Goal: Information Seeking & Learning: Learn about a topic

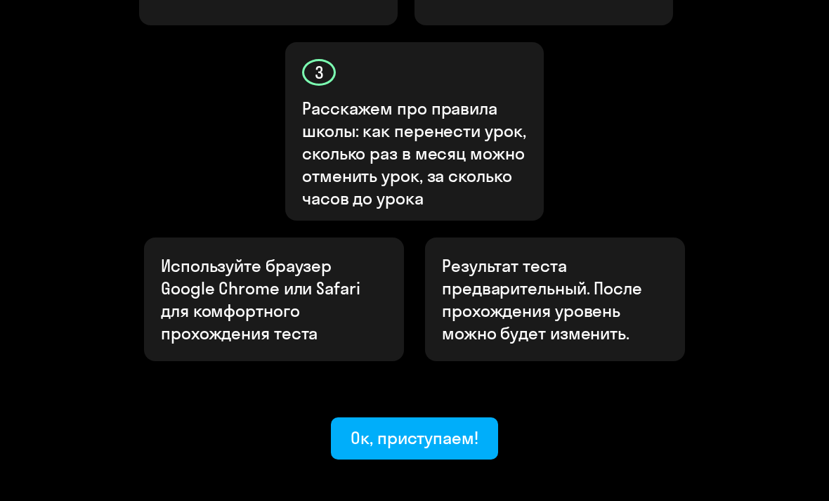
scroll to position [663, 0]
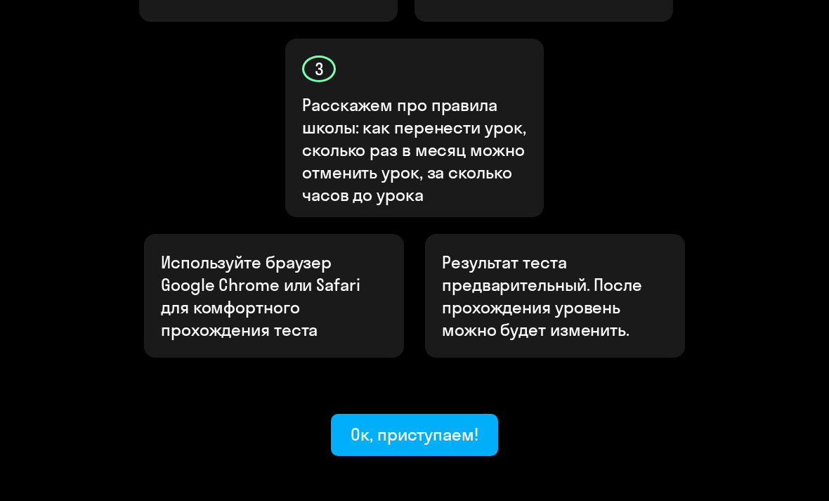
click at [426, 424] on div "Ок, приступаем!" at bounding box center [415, 435] width 128 height 22
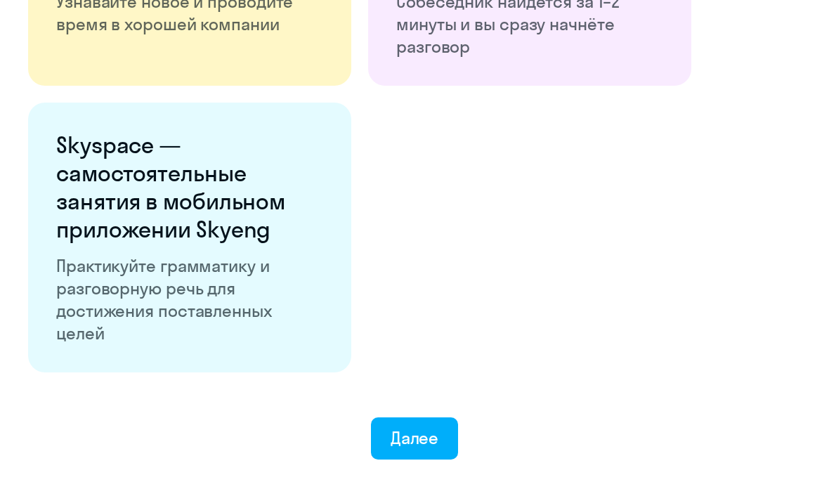
scroll to position [2580, 0]
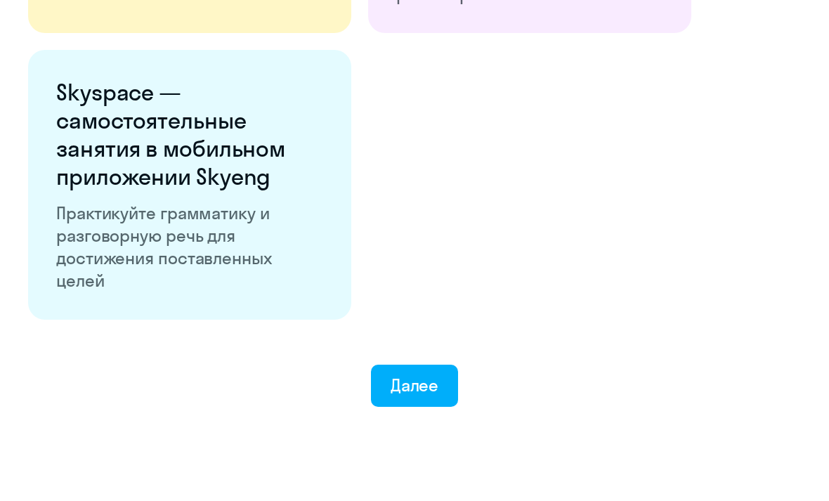
click at [419, 391] on div "Далее" at bounding box center [415, 386] width 48 height 22
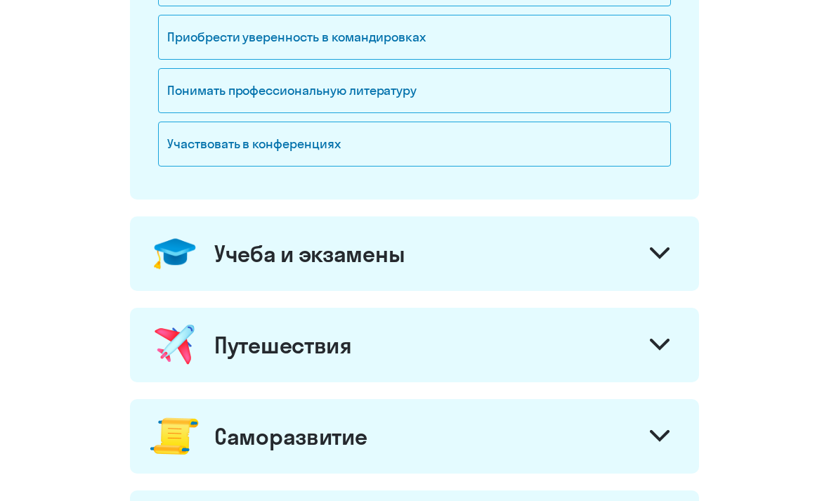
scroll to position [462, 0]
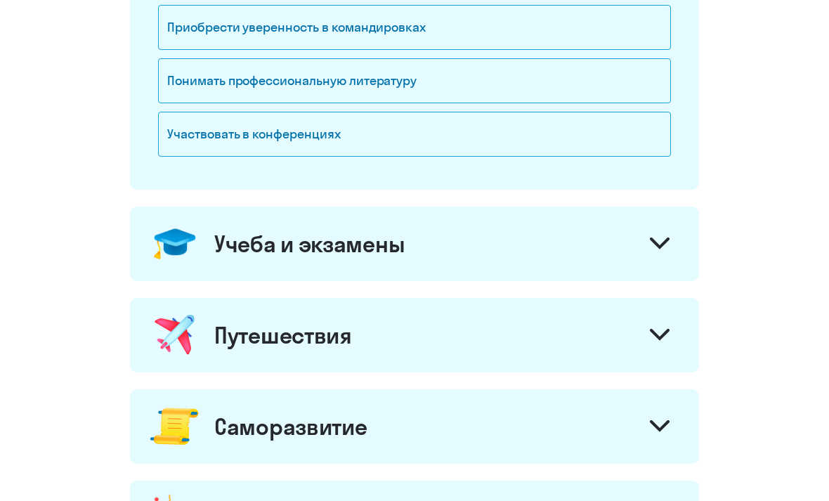
click at [678, 267] on div "Учеба и экзамены" at bounding box center [414, 244] width 569 height 74
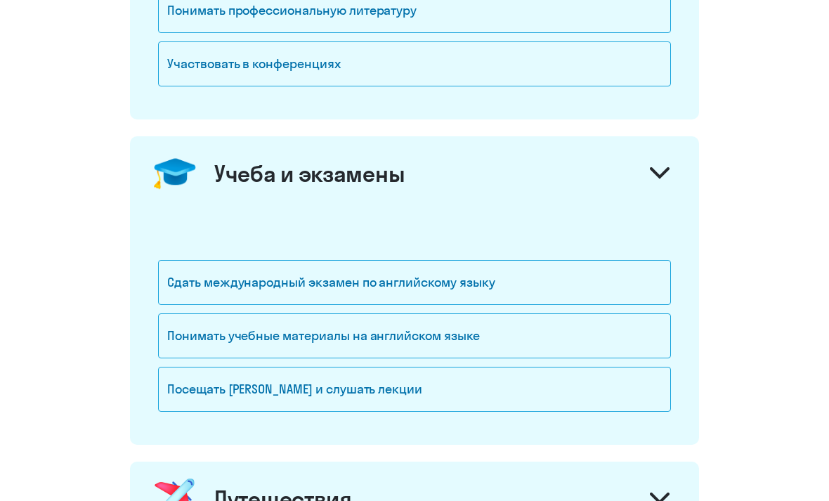
scroll to position [534, 0]
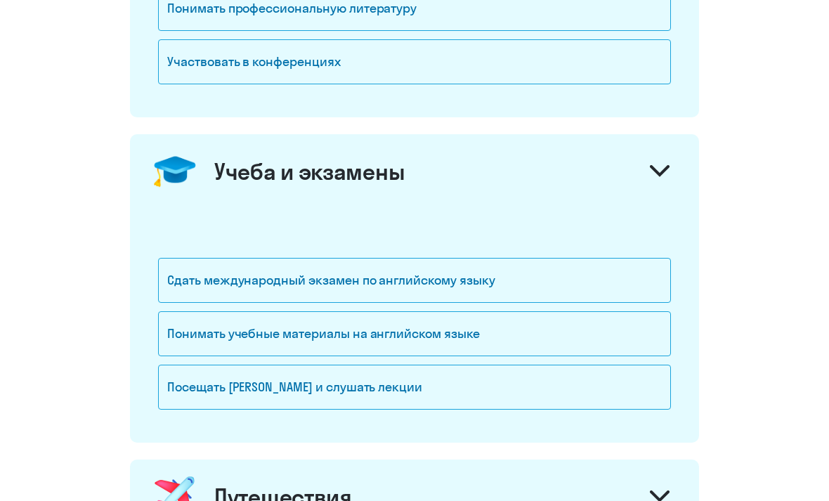
click at [517, 337] on div "Понимать учебные материалы на английском языке" at bounding box center [414, 333] width 513 height 45
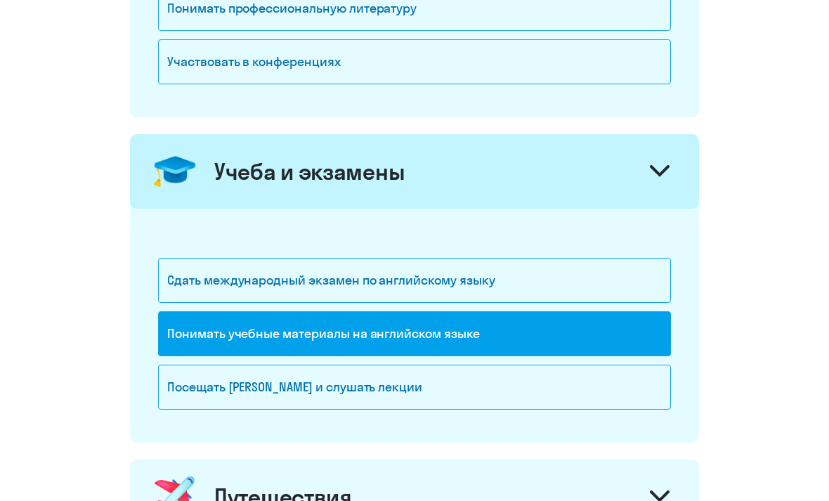
click at [497, 398] on div "Посещать [PERSON_NAME] и слушать лекции" at bounding box center [414, 387] width 513 height 45
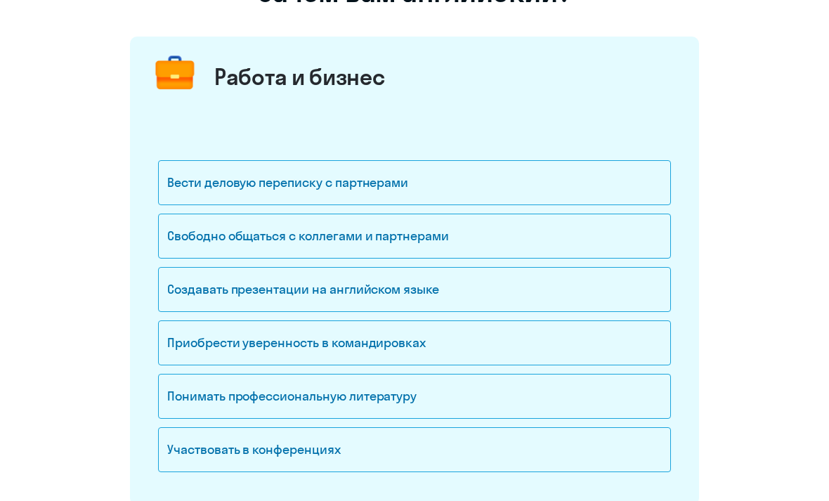
scroll to position [146, 0]
click at [519, 257] on div "Свободно общаться с коллегами и партнерами" at bounding box center [414, 236] width 513 height 45
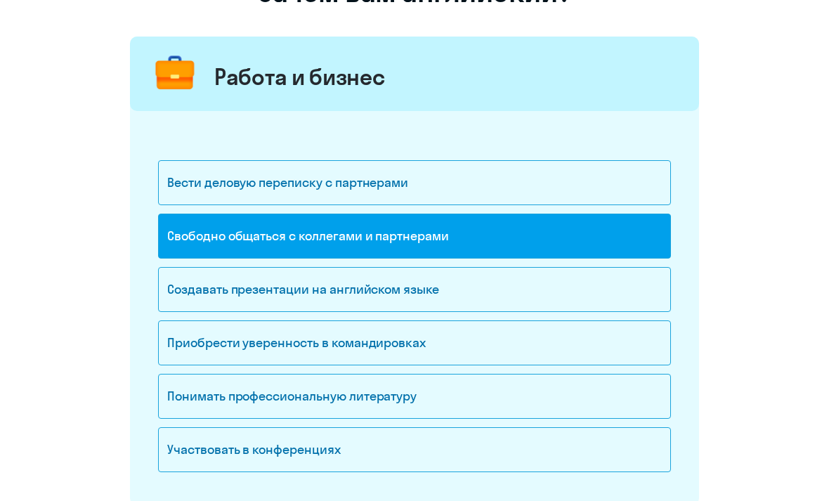
click at [510, 296] on div "Создавать презентации на английском языке" at bounding box center [414, 289] width 513 height 45
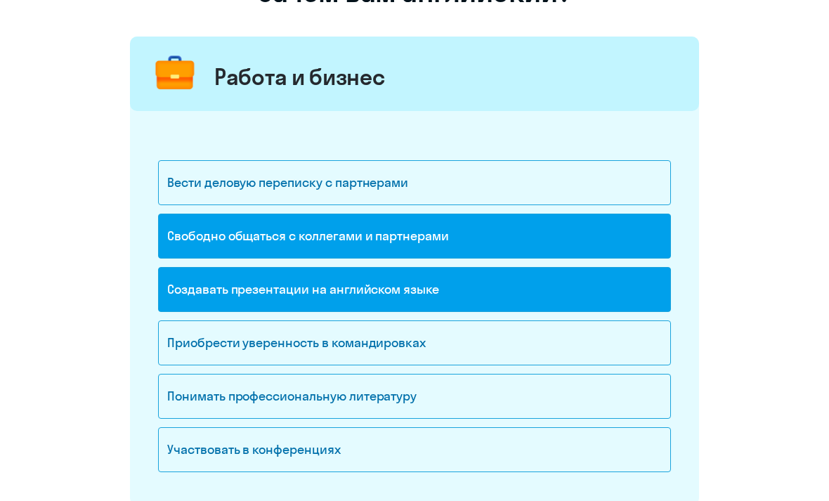
click at [486, 352] on div "Приобрести уверенность в командировках" at bounding box center [414, 342] width 513 height 45
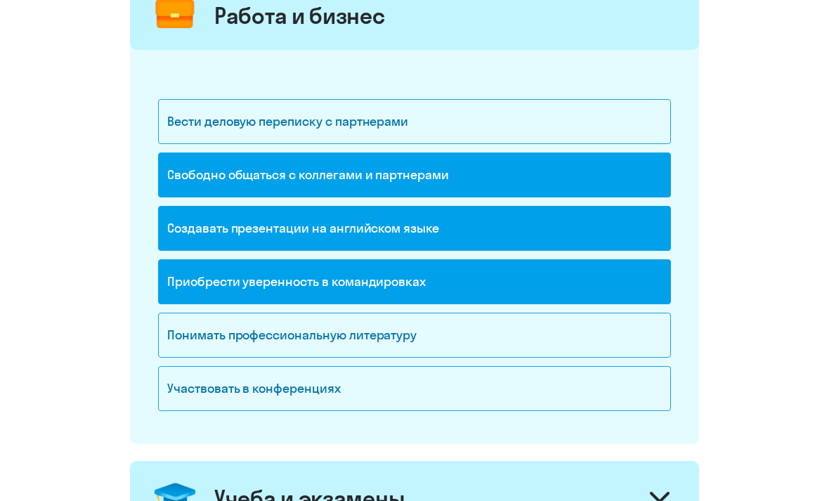
scroll to position [207, 0]
click at [494, 337] on div "Понимать профессиональную литературу" at bounding box center [414, 335] width 513 height 45
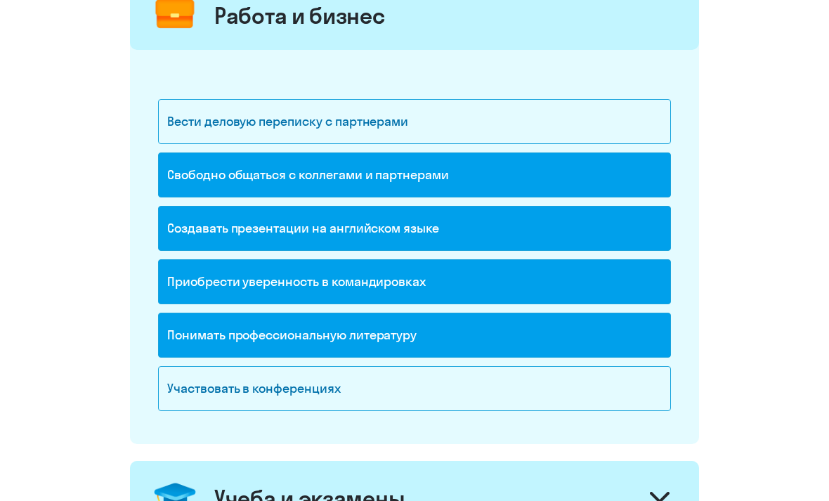
click at [469, 397] on div "Участвовать в конференциях" at bounding box center [414, 388] width 513 height 45
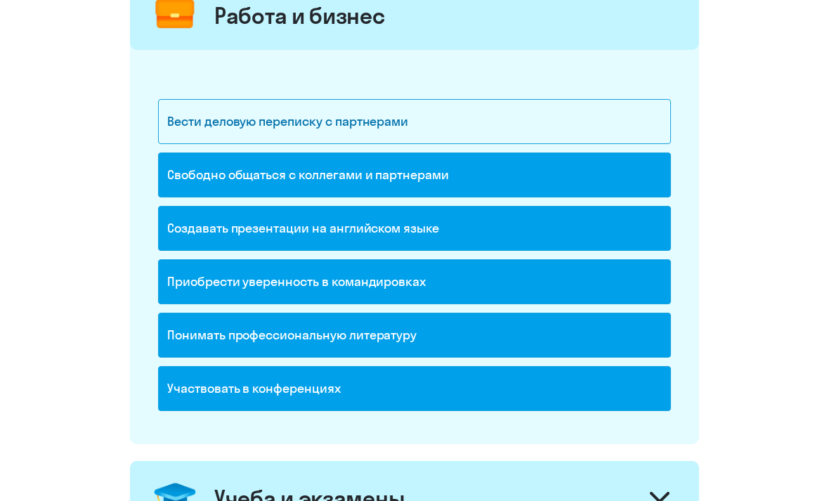
click at [578, 131] on div "Вести деловую переписку с партнерами" at bounding box center [414, 121] width 513 height 45
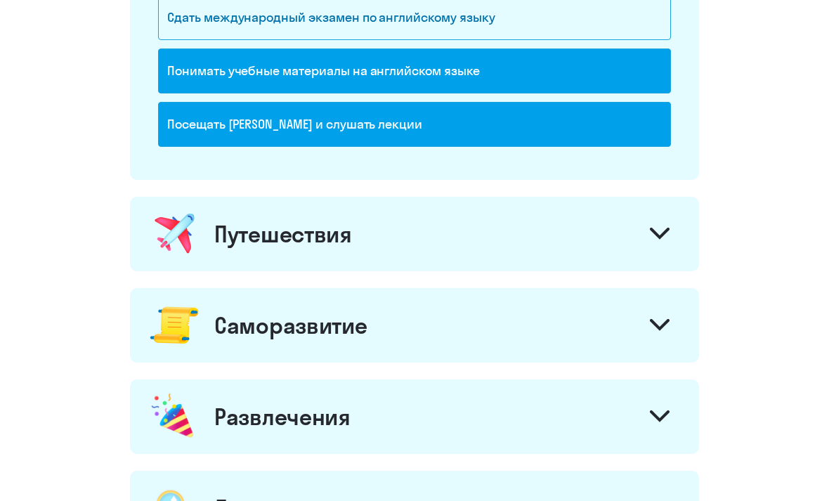
click at [621, 224] on div "Путешествия" at bounding box center [414, 234] width 569 height 74
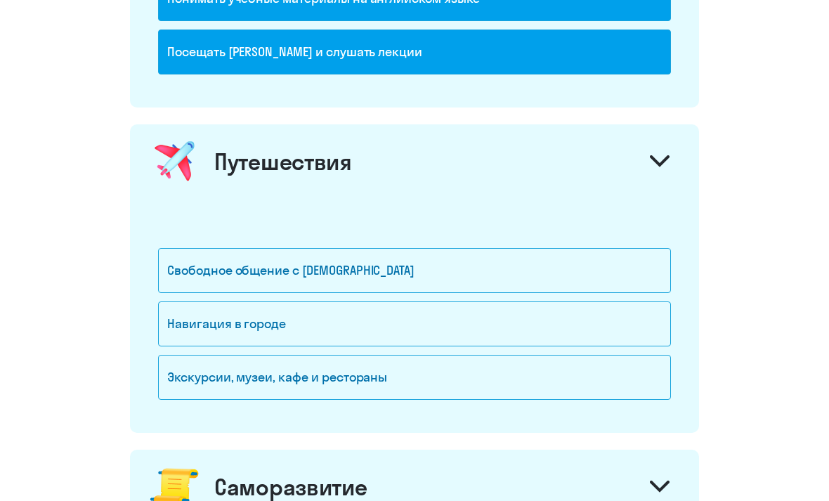
scroll to position [893, 0]
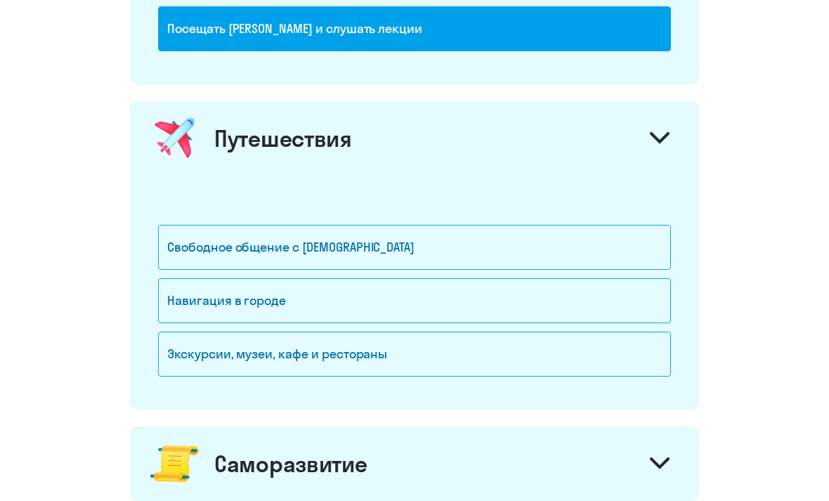
click at [586, 251] on div "Свободное общение с [DEMOGRAPHIC_DATA]" at bounding box center [414, 247] width 513 height 45
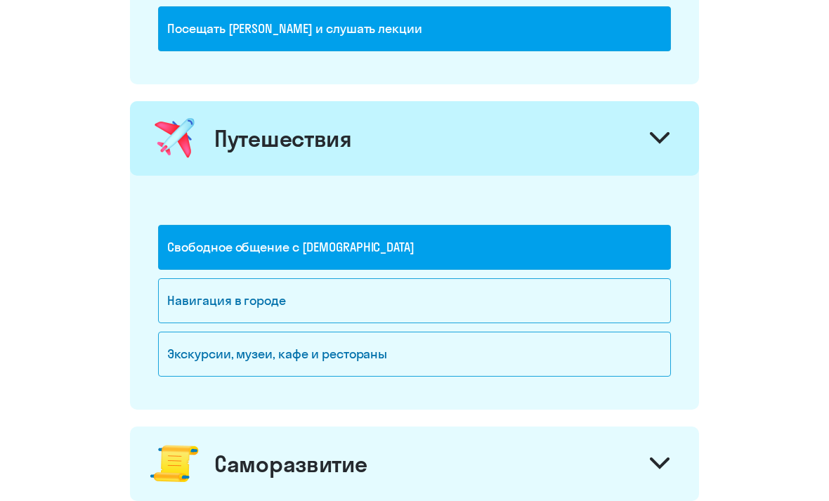
click at [532, 322] on div "Навигация в городе" at bounding box center [414, 300] width 513 height 45
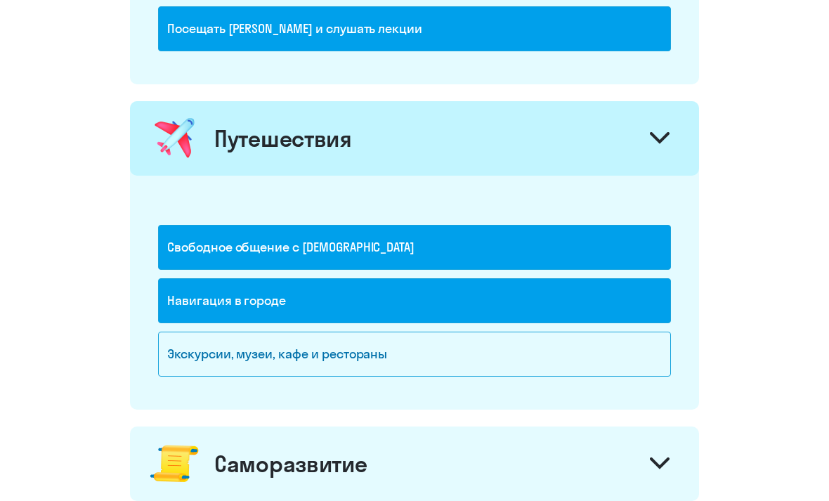
click at [512, 375] on div "Экскурсии, музеи, кафе и рестораны" at bounding box center [414, 354] width 513 height 45
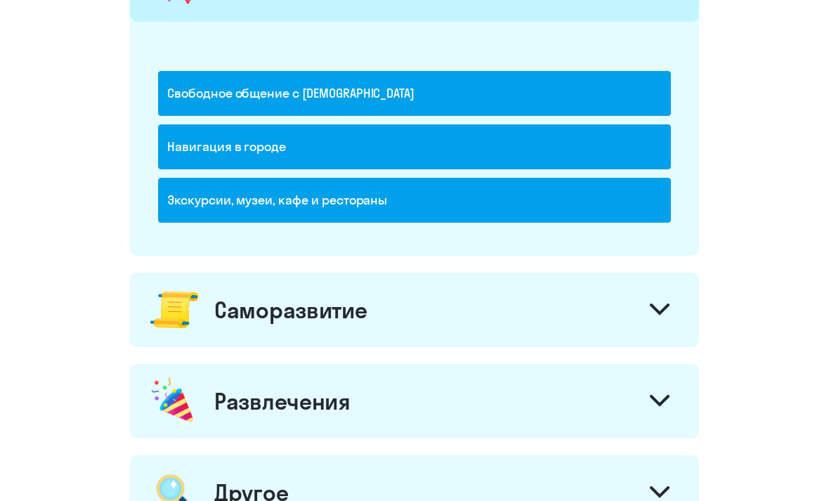
click at [547, 318] on div "Саморазвитие" at bounding box center [414, 310] width 569 height 74
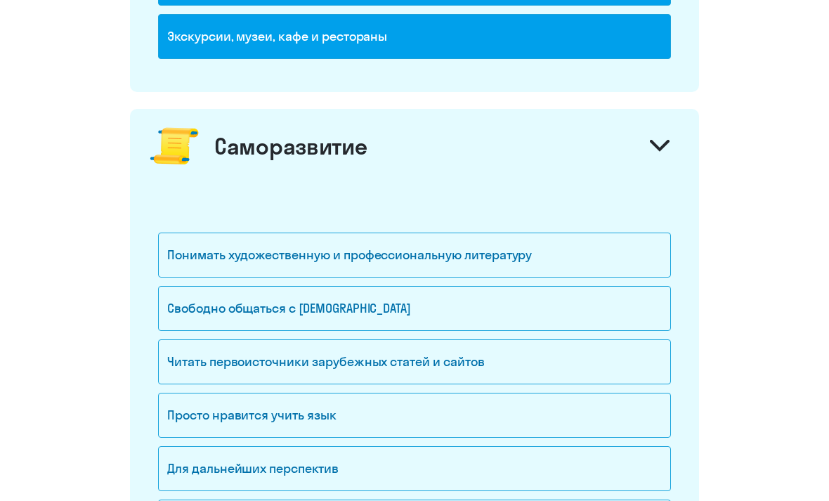
click at [532, 320] on div "Свободно общаться с [DEMOGRAPHIC_DATA]" at bounding box center [414, 308] width 513 height 45
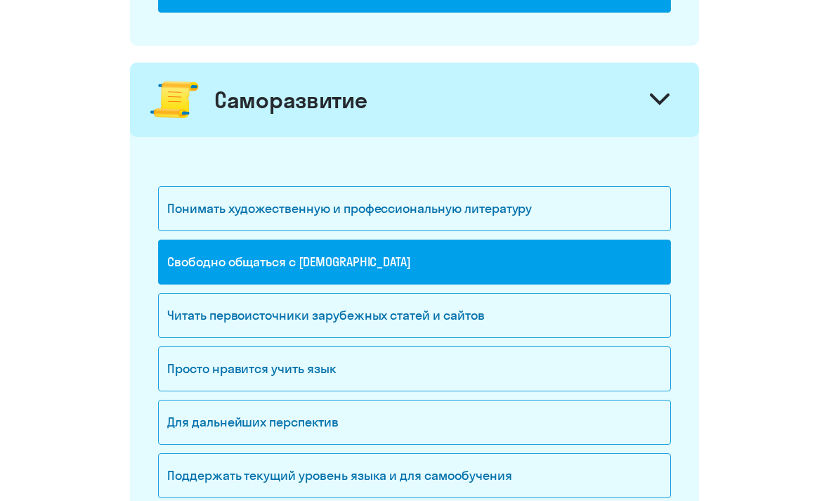
click at [545, 323] on div "Читать первоисточники зарубежных статей и сайтов" at bounding box center [414, 316] width 513 height 45
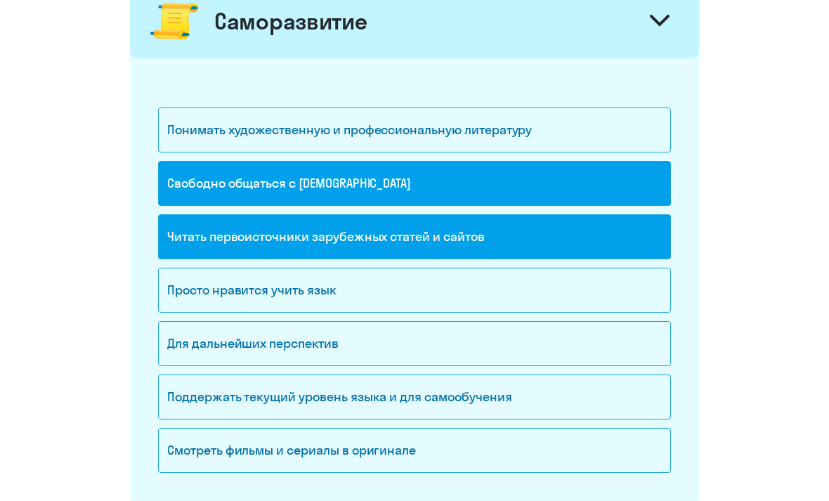
click at [552, 306] on div "Просто нравится учить язык" at bounding box center [414, 290] width 513 height 45
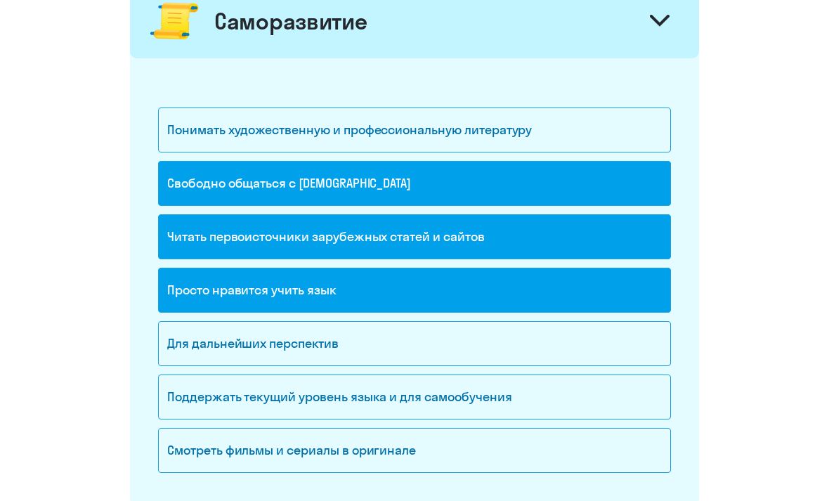
click at [503, 354] on div "Для дальнейших перспектив" at bounding box center [414, 343] width 513 height 45
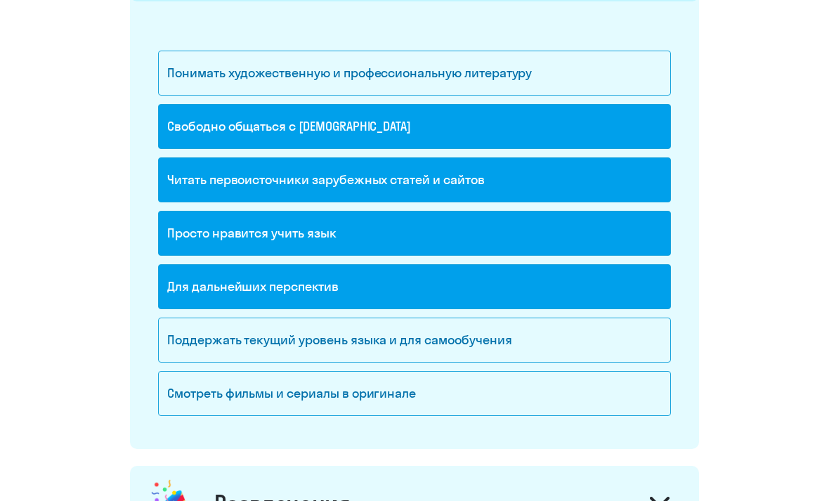
scroll to position [1397, 0]
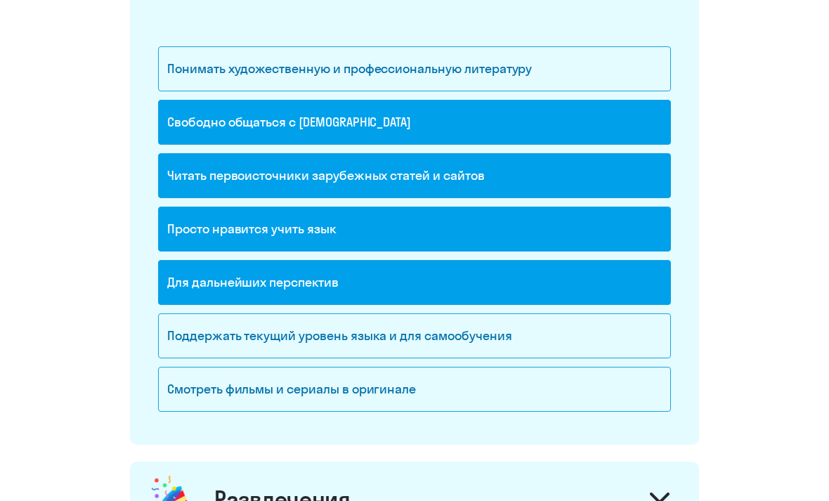
click at [558, 344] on div "Поддержать текущий уровень языка и для cамообучения" at bounding box center [414, 335] width 513 height 45
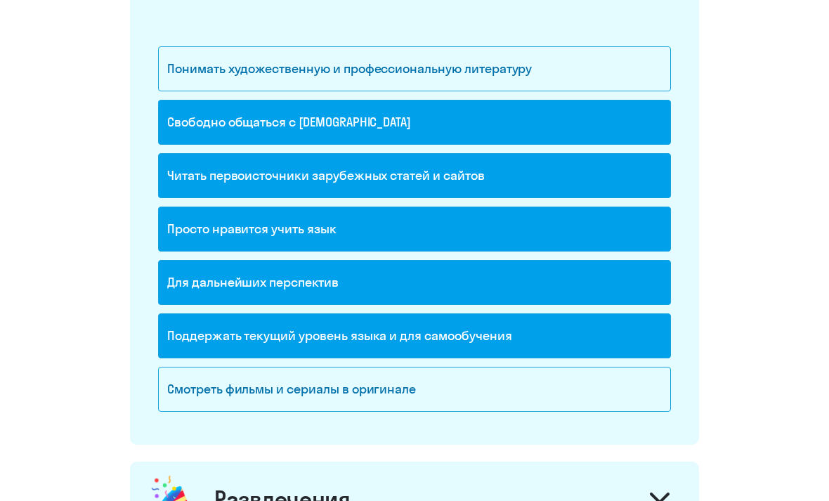
click at [464, 401] on div "Смотреть фильмы и сериалы в оригинале" at bounding box center [414, 389] width 513 height 45
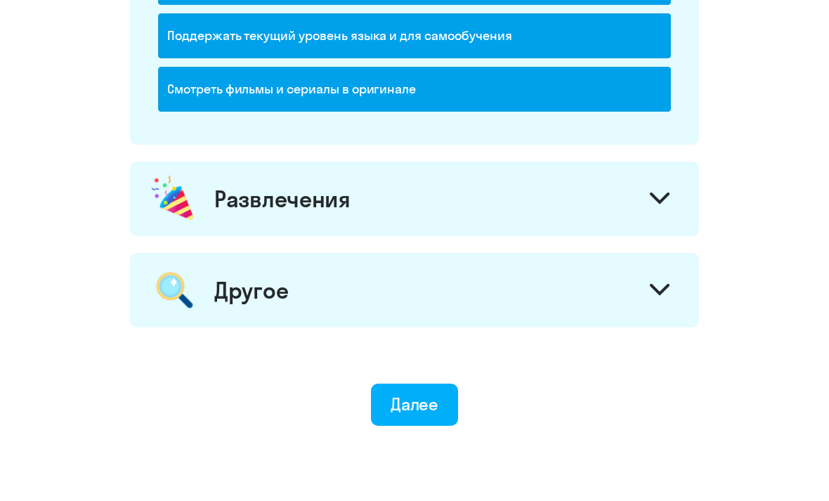
scroll to position [1709, 0]
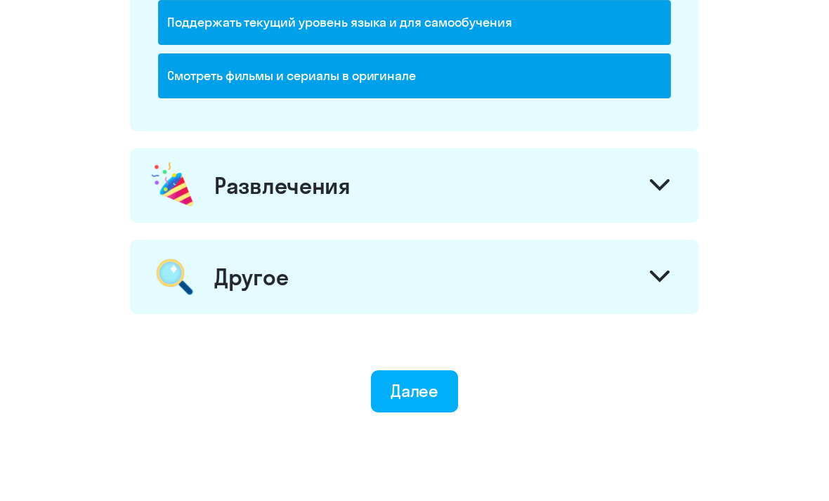
click at [646, 200] on div at bounding box center [660, 188] width 34 height 34
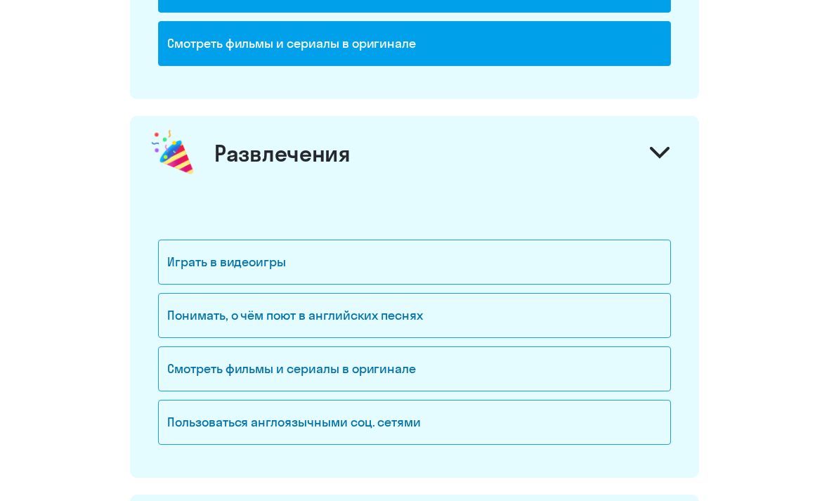
scroll to position [1820, 0]
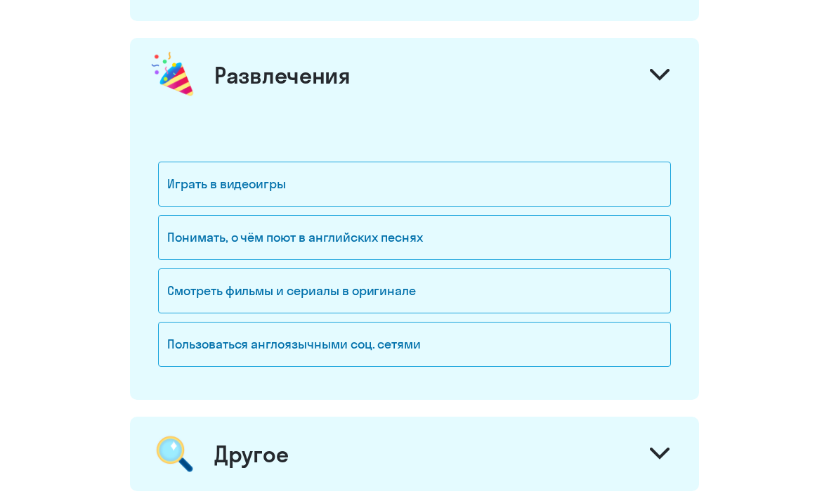
click at [532, 302] on div "Смотреть фильмы и сериалы в оригинале" at bounding box center [414, 290] width 513 height 45
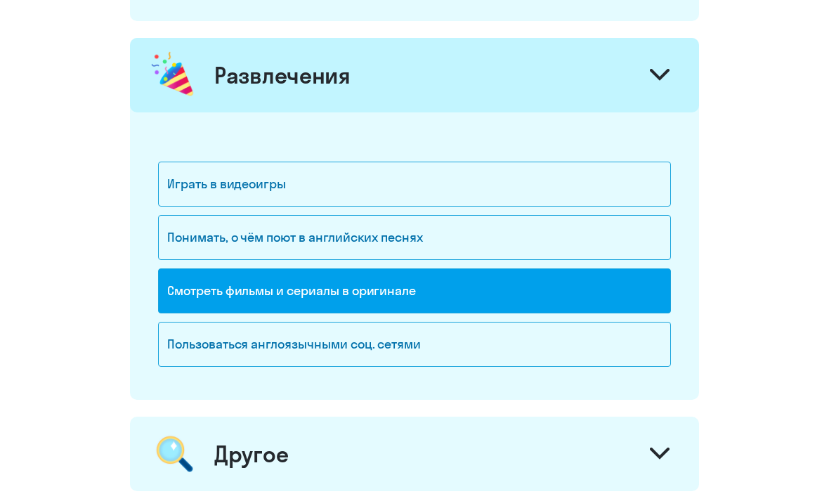
click at [512, 345] on div "Пользоваться англоязычными соц. сетями" at bounding box center [414, 344] width 513 height 45
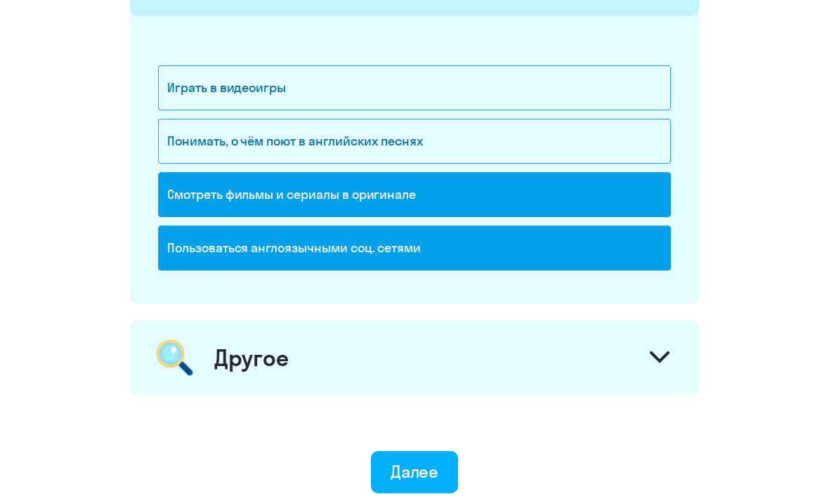
click at [522, 342] on div "Другое" at bounding box center [414, 358] width 569 height 74
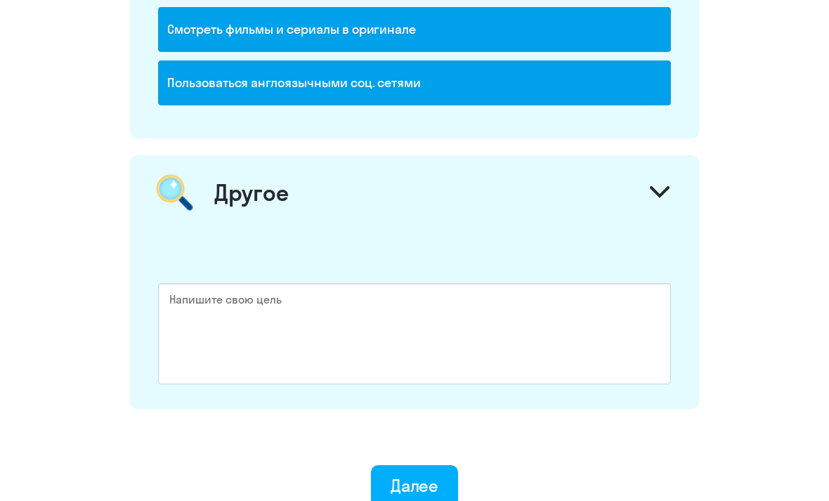
scroll to position [2176, 0]
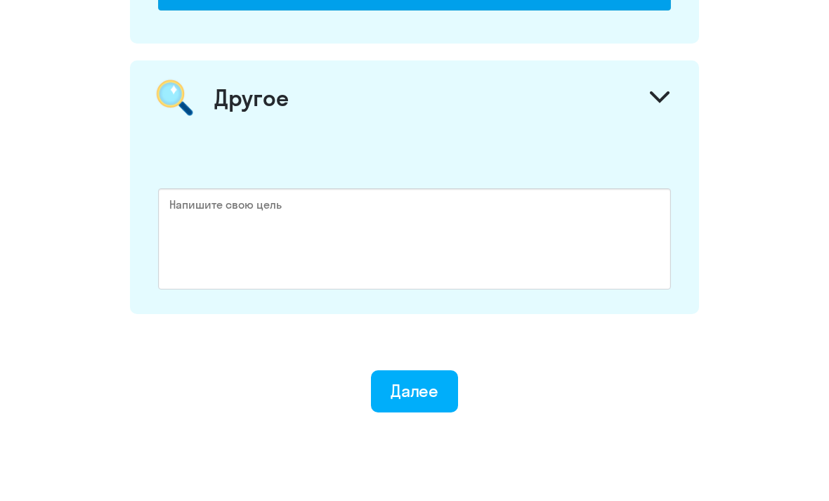
click at [442, 403] on button "Далее" at bounding box center [415, 392] width 88 height 42
